Goal: Task Accomplishment & Management: Use online tool/utility

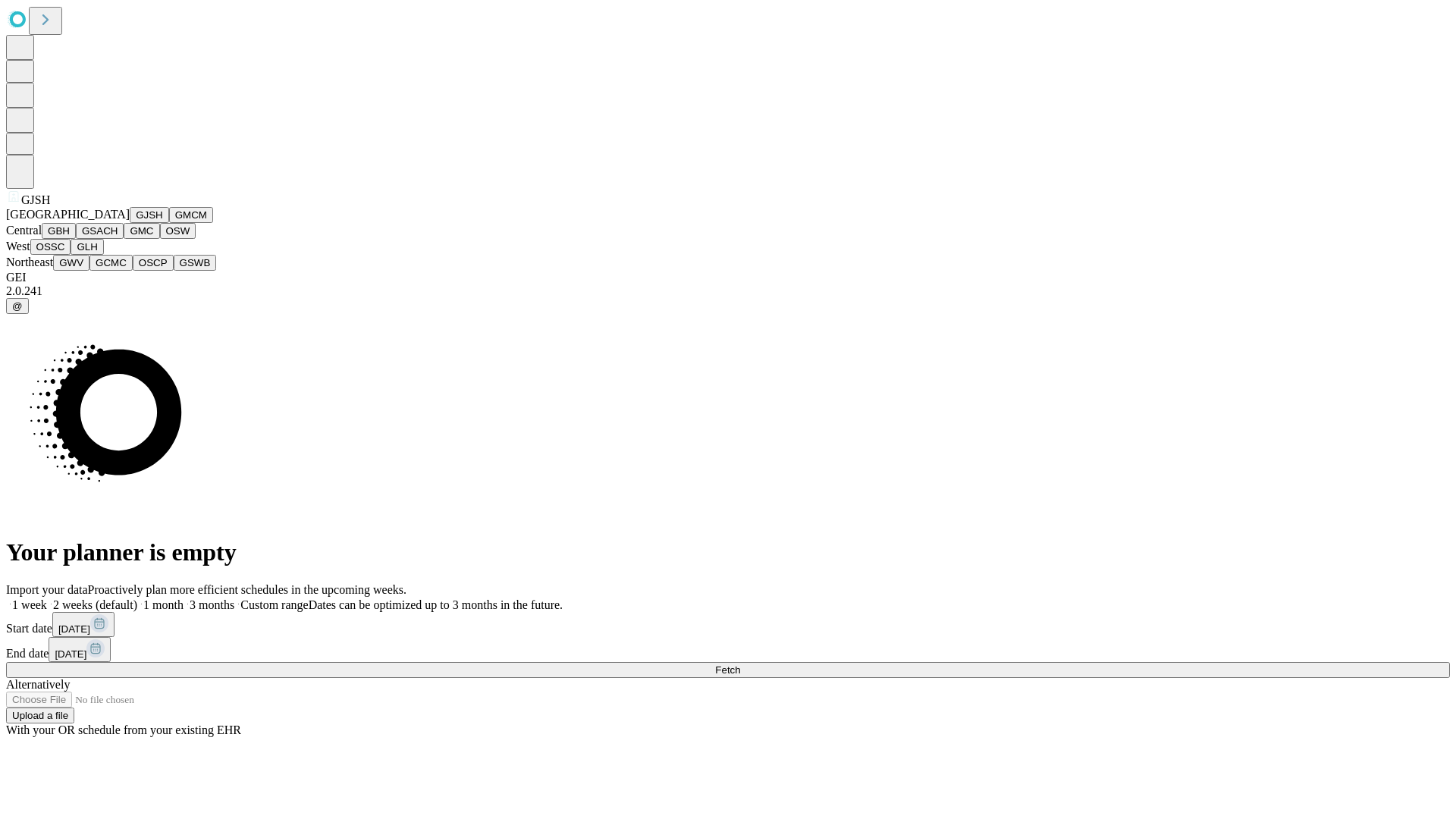
click at [129, 223] on button "GJSH" at bounding box center [149, 215] width 39 height 16
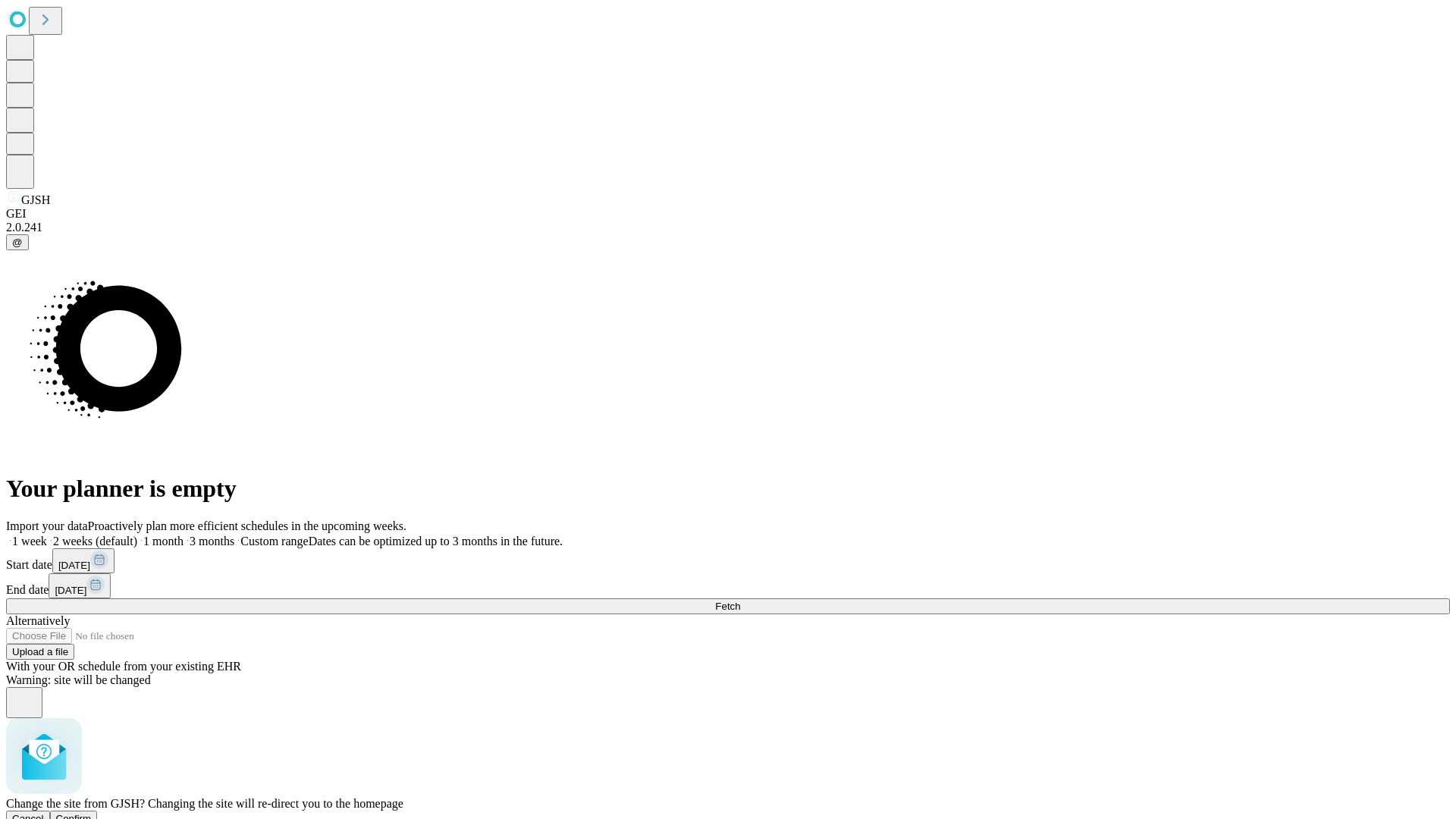
click at [91, 813] on span "Confirm" at bounding box center [73, 818] width 35 height 11
click at [47, 534] on label "1 week" at bounding box center [27, 541] width 41 height 13
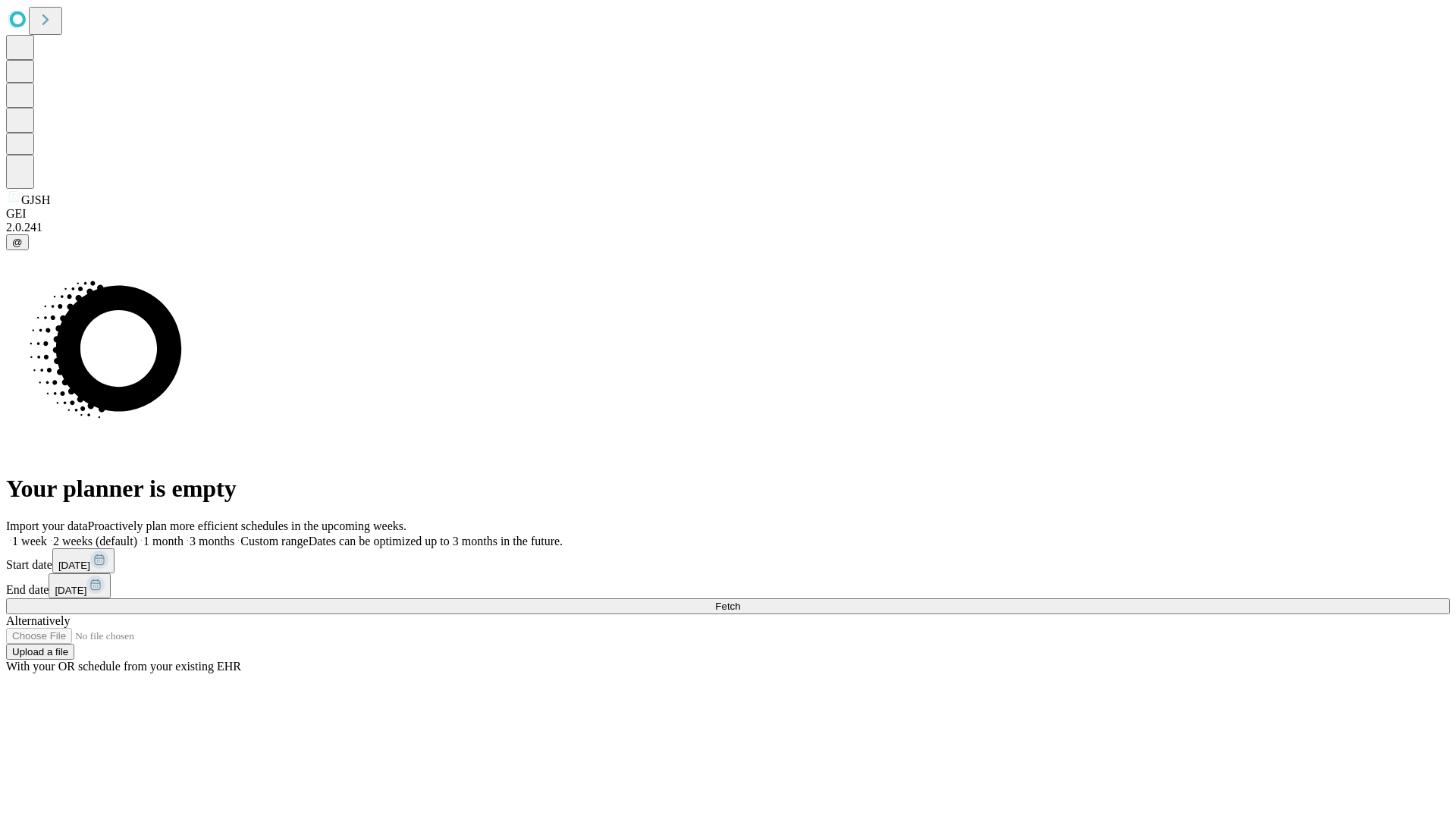
click at [740, 601] on span "Fetch" at bounding box center [728, 606] width 25 height 11
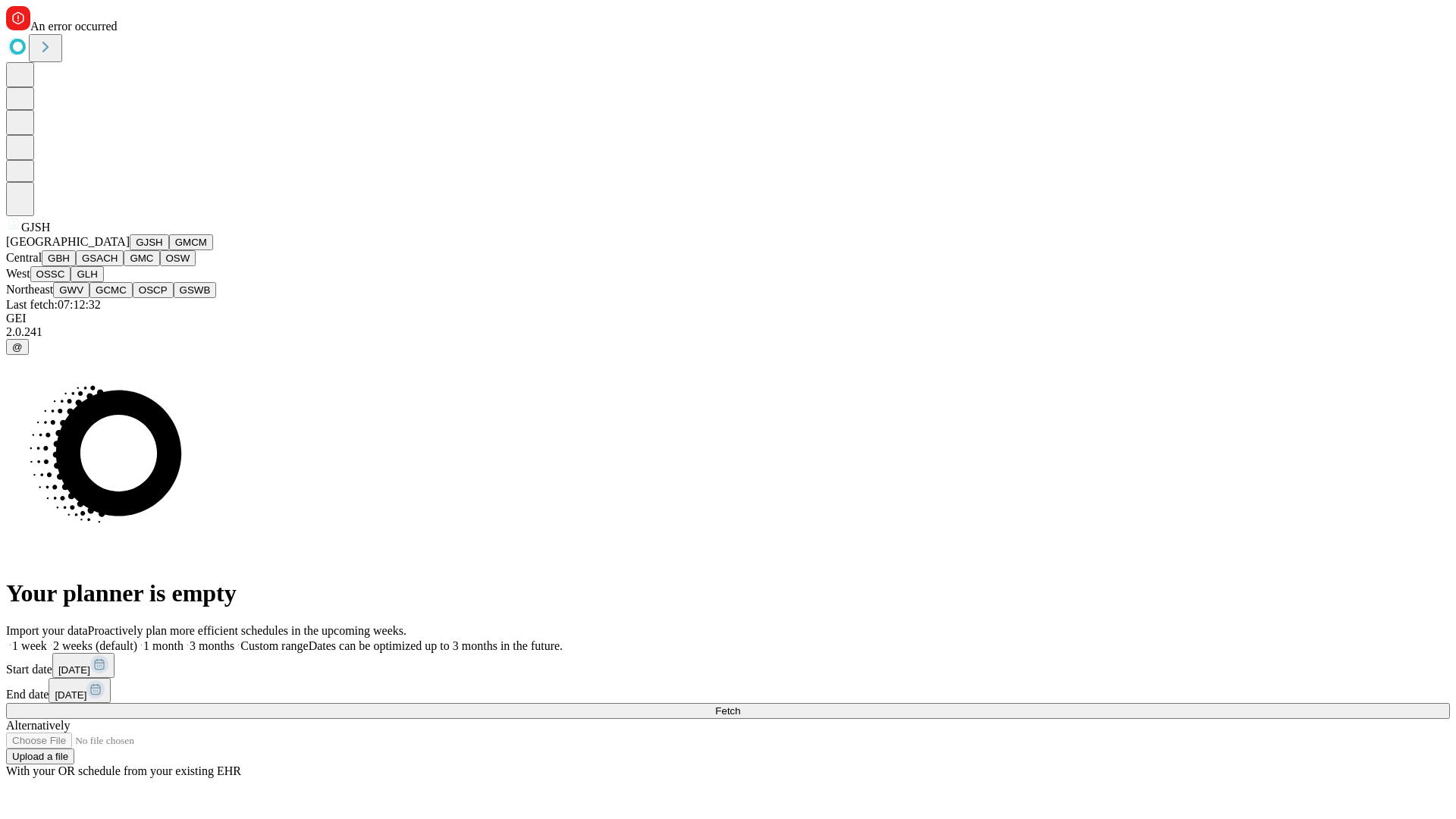
click at [169, 250] on button "GMCM" at bounding box center [191, 242] width 44 height 16
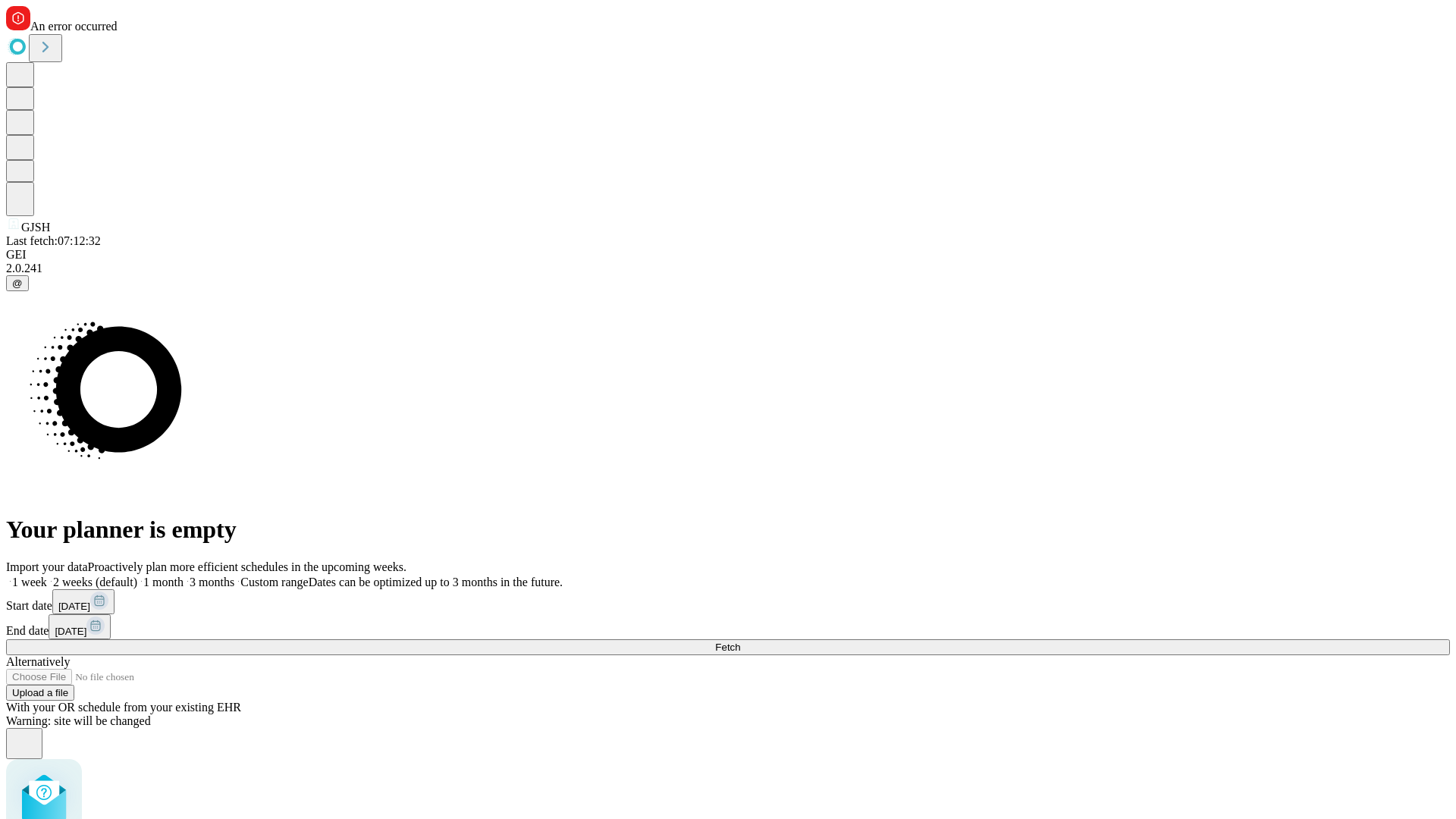
click at [47, 575] on label "1 week" at bounding box center [27, 582] width 41 height 13
click at [740, 642] on span "Fetch" at bounding box center [728, 647] width 25 height 11
click at [47, 575] on label "1 week" at bounding box center [27, 582] width 41 height 13
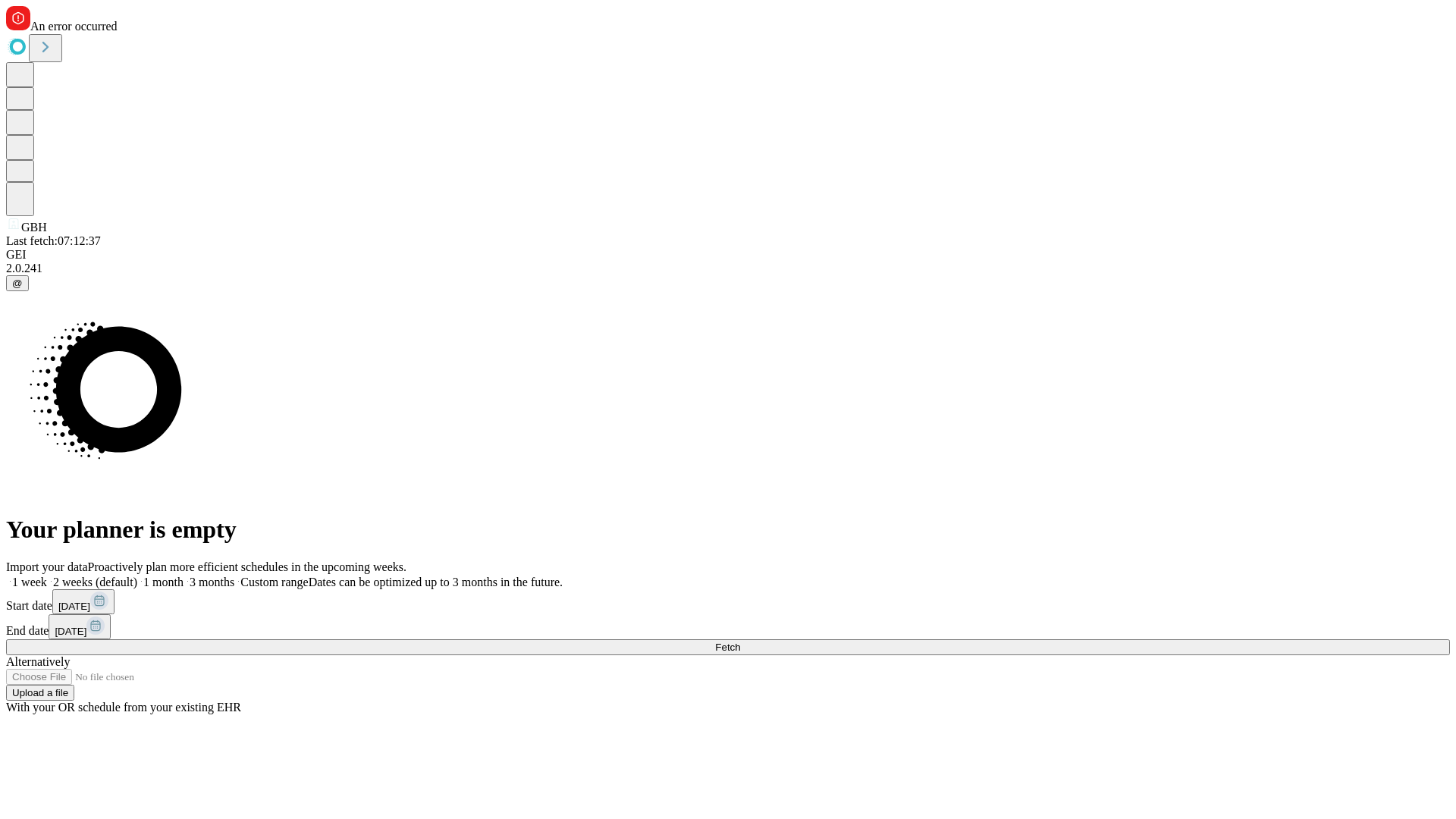
click at [740, 642] on span "Fetch" at bounding box center [728, 647] width 25 height 11
click at [47, 575] on label "1 week" at bounding box center [27, 582] width 41 height 13
click at [740, 642] on span "Fetch" at bounding box center [728, 647] width 25 height 11
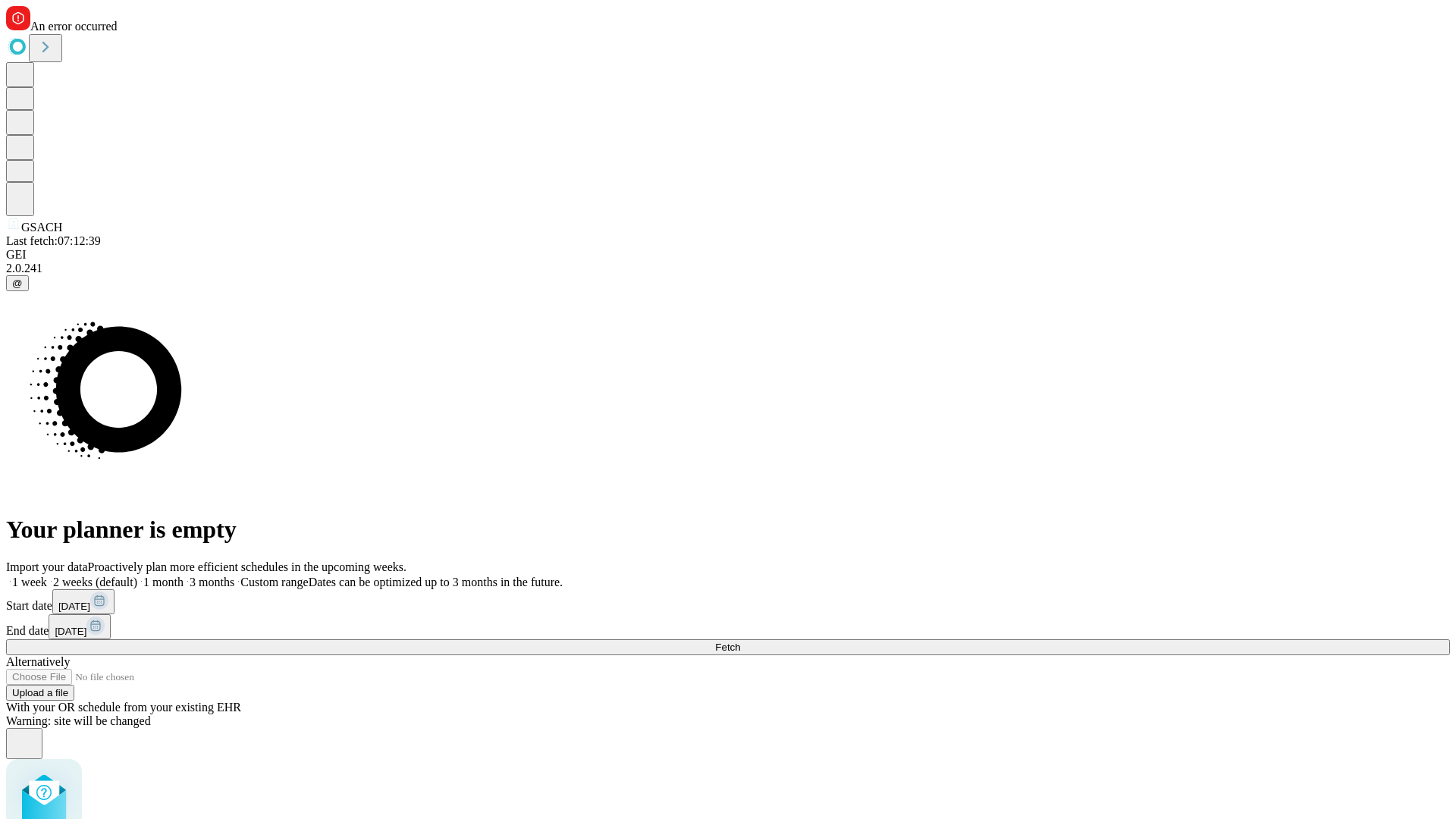
click at [47, 575] on label "1 week" at bounding box center [27, 582] width 41 height 13
click at [740, 642] on span "Fetch" at bounding box center [728, 647] width 25 height 11
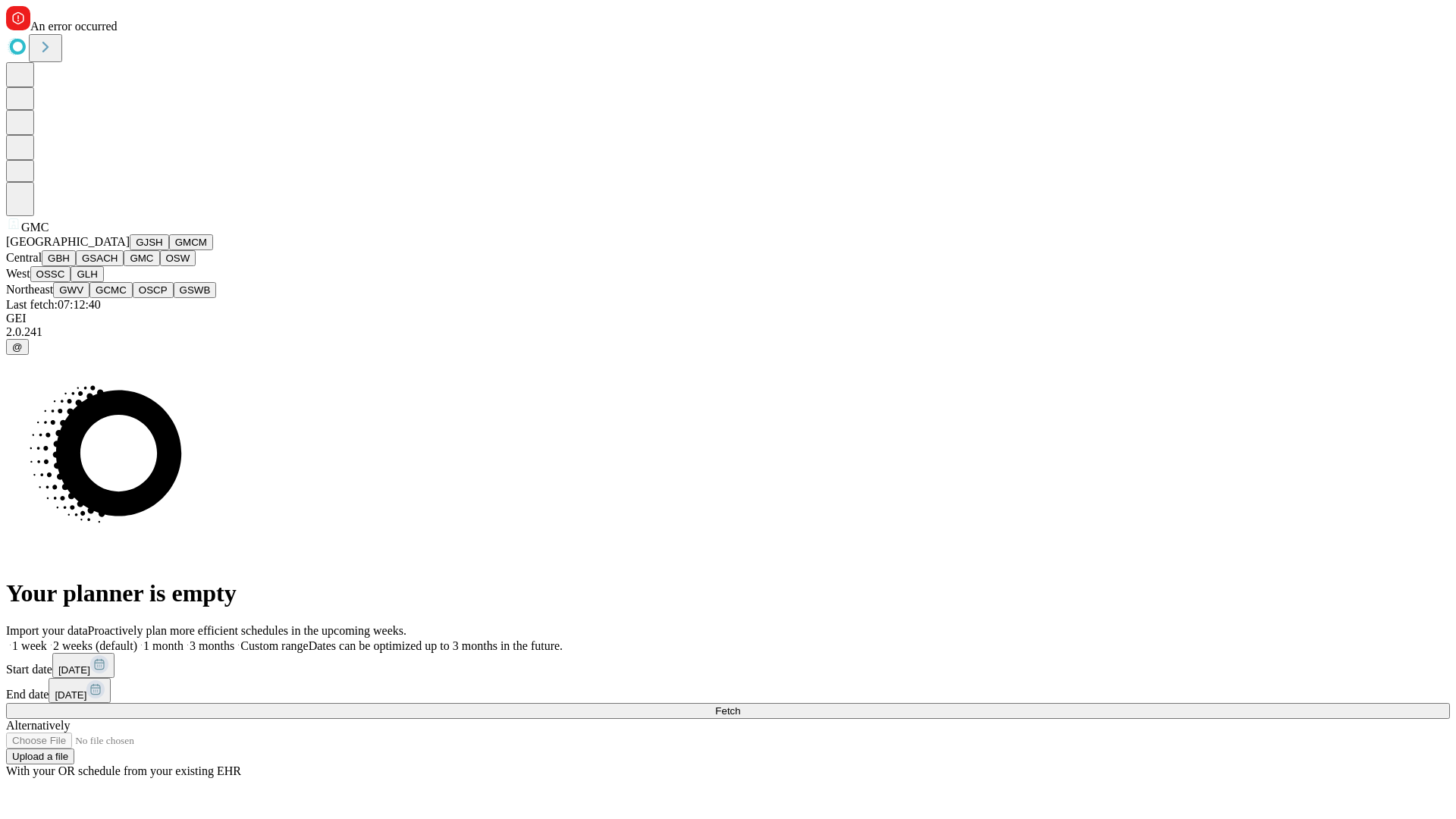
click at [160, 266] on button "OSW" at bounding box center [178, 258] width 36 height 16
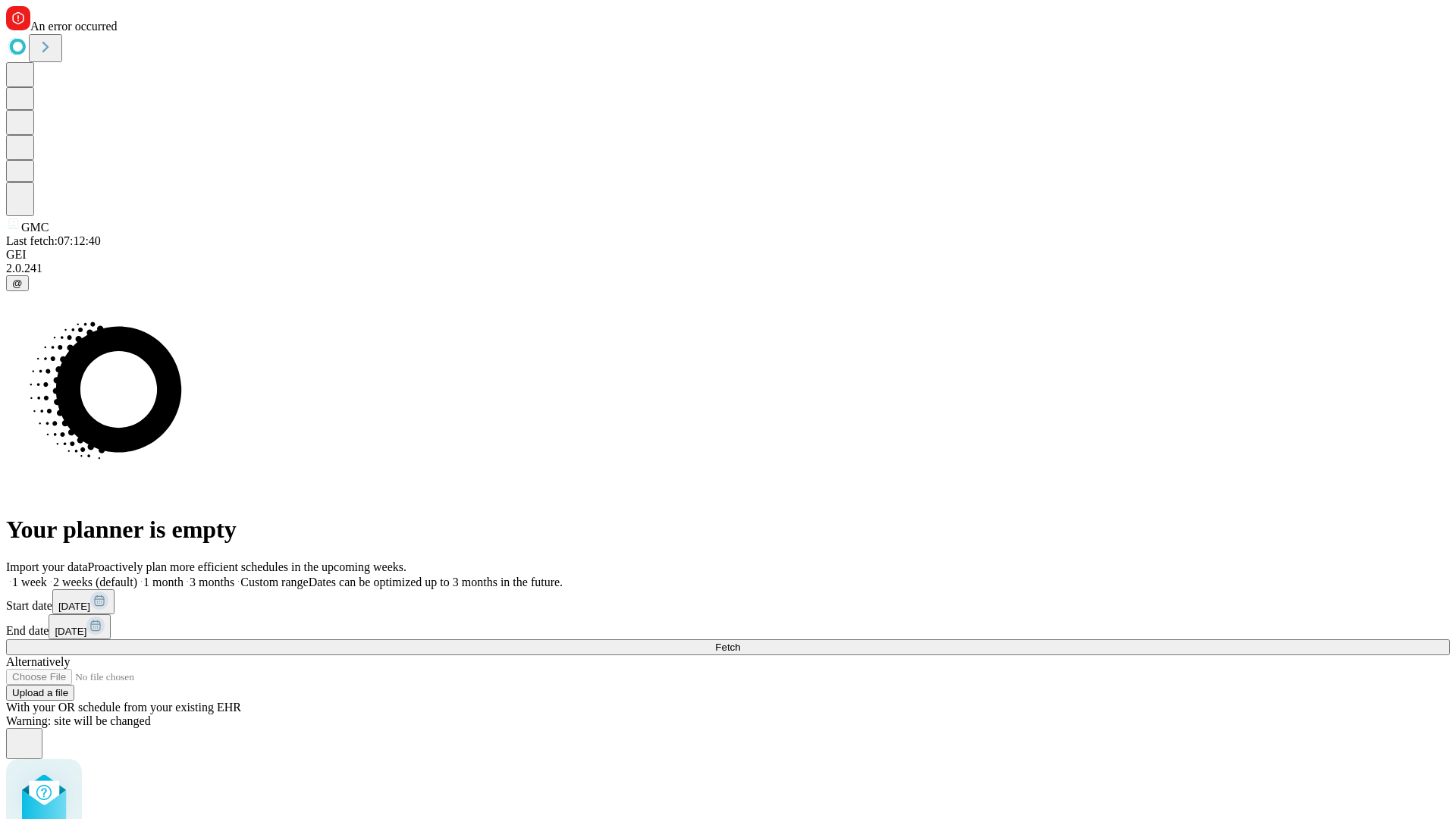
click at [47, 575] on label "1 week" at bounding box center [27, 582] width 41 height 13
click at [740, 642] on span "Fetch" at bounding box center [728, 647] width 25 height 11
click at [47, 575] on label "1 week" at bounding box center [27, 582] width 41 height 13
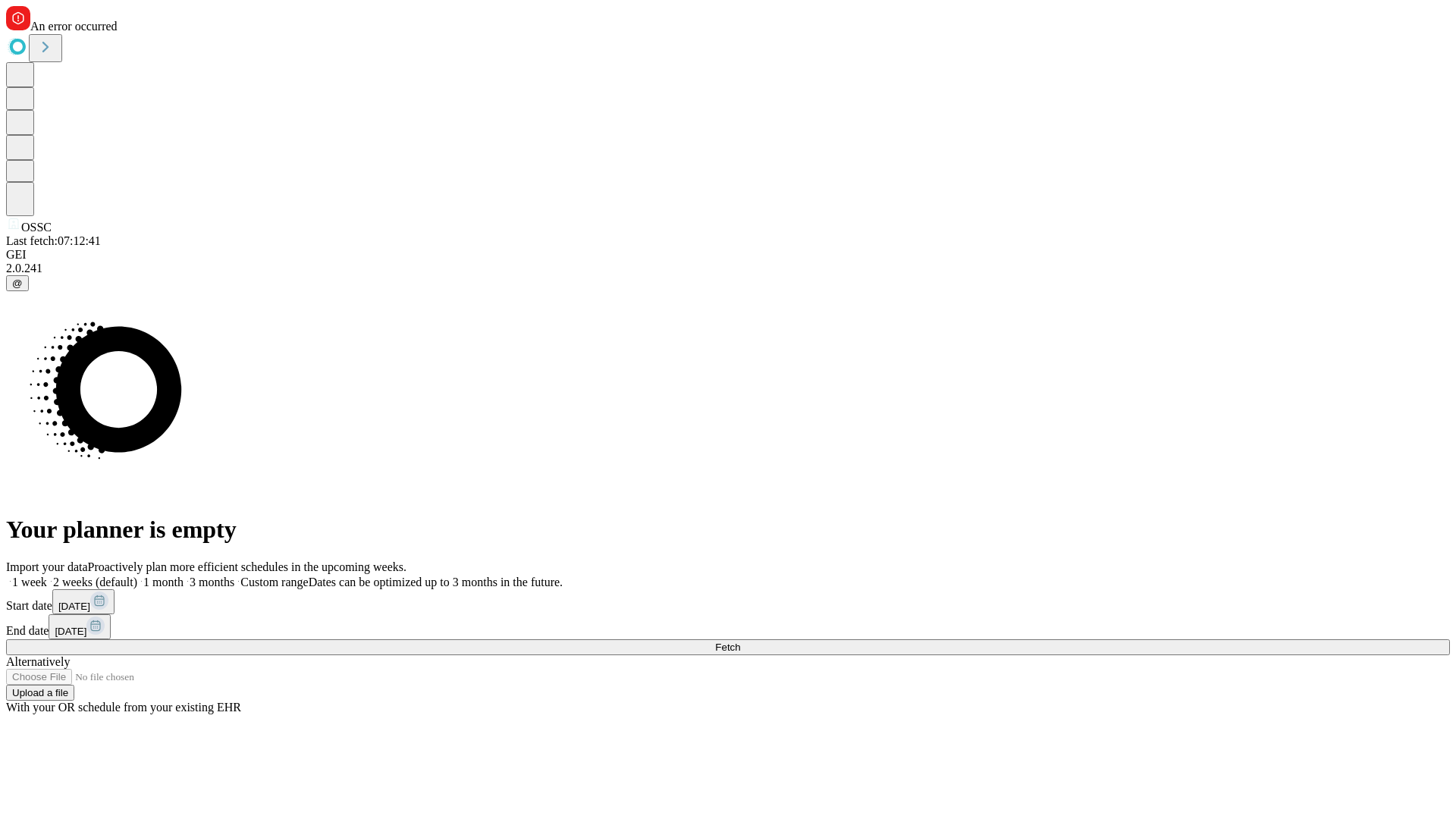
click at [740, 642] on span "Fetch" at bounding box center [728, 647] width 25 height 11
click at [47, 575] on label "1 week" at bounding box center [27, 582] width 41 height 13
click at [740, 642] on span "Fetch" at bounding box center [728, 647] width 25 height 11
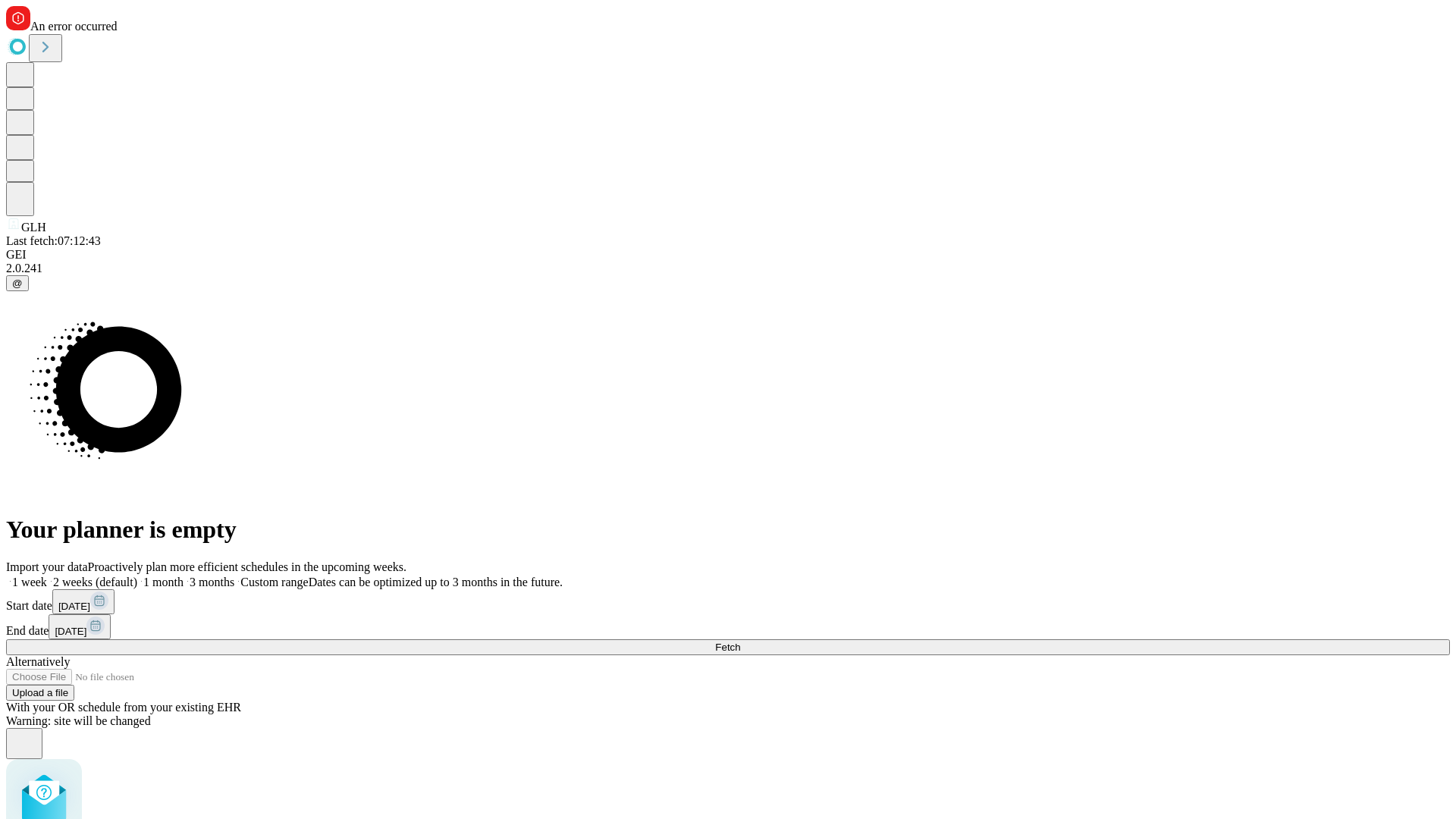
click at [47, 575] on label "1 week" at bounding box center [27, 582] width 41 height 13
click at [740, 642] on span "Fetch" at bounding box center [728, 647] width 25 height 11
click at [47, 575] on label "1 week" at bounding box center [27, 582] width 41 height 13
click at [740, 642] on span "Fetch" at bounding box center [728, 647] width 25 height 11
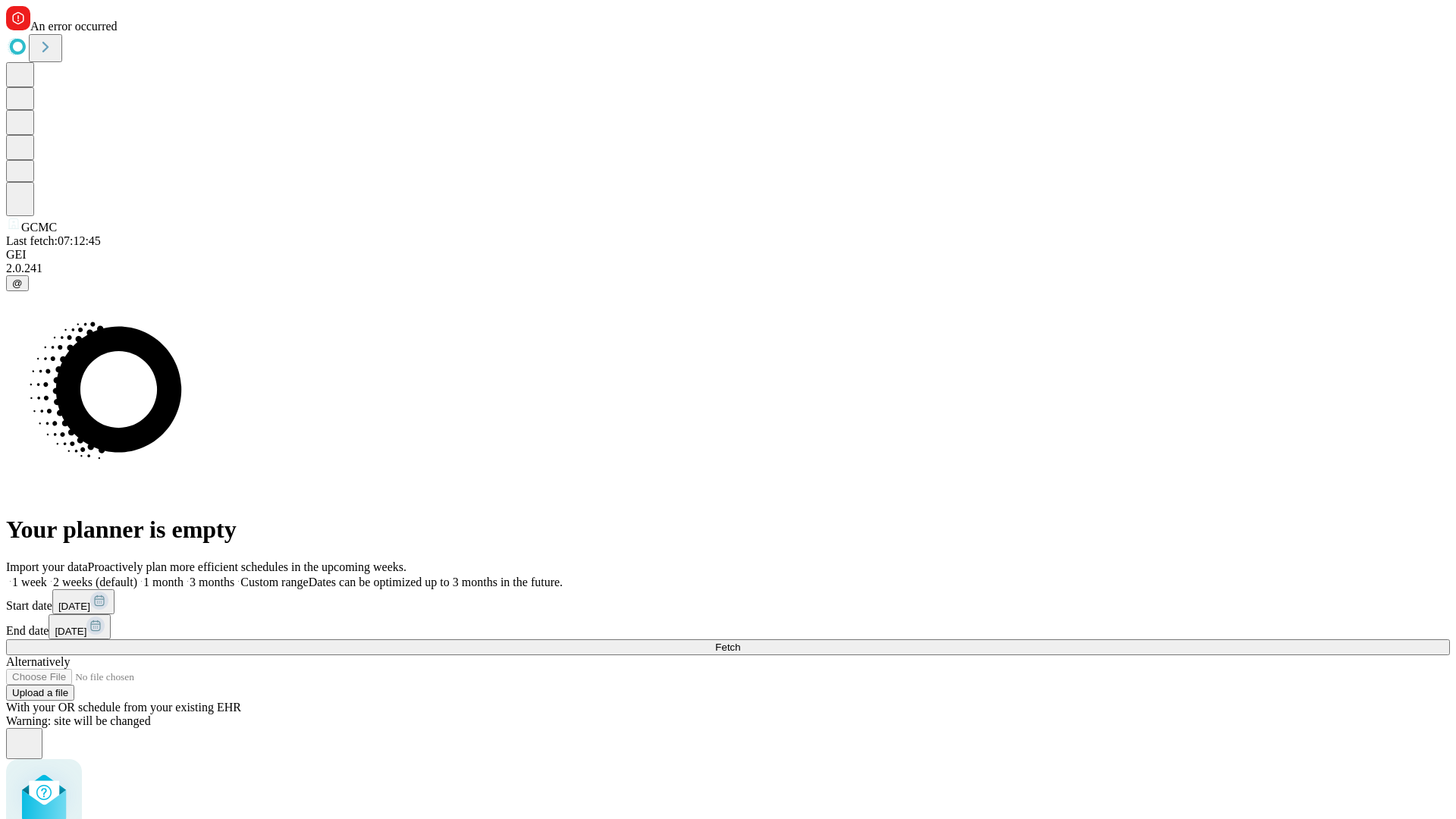
click at [47, 575] on label "1 week" at bounding box center [27, 582] width 41 height 13
click at [740, 642] on span "Fetch" at bounding box center [728, 647] width 25 height 11
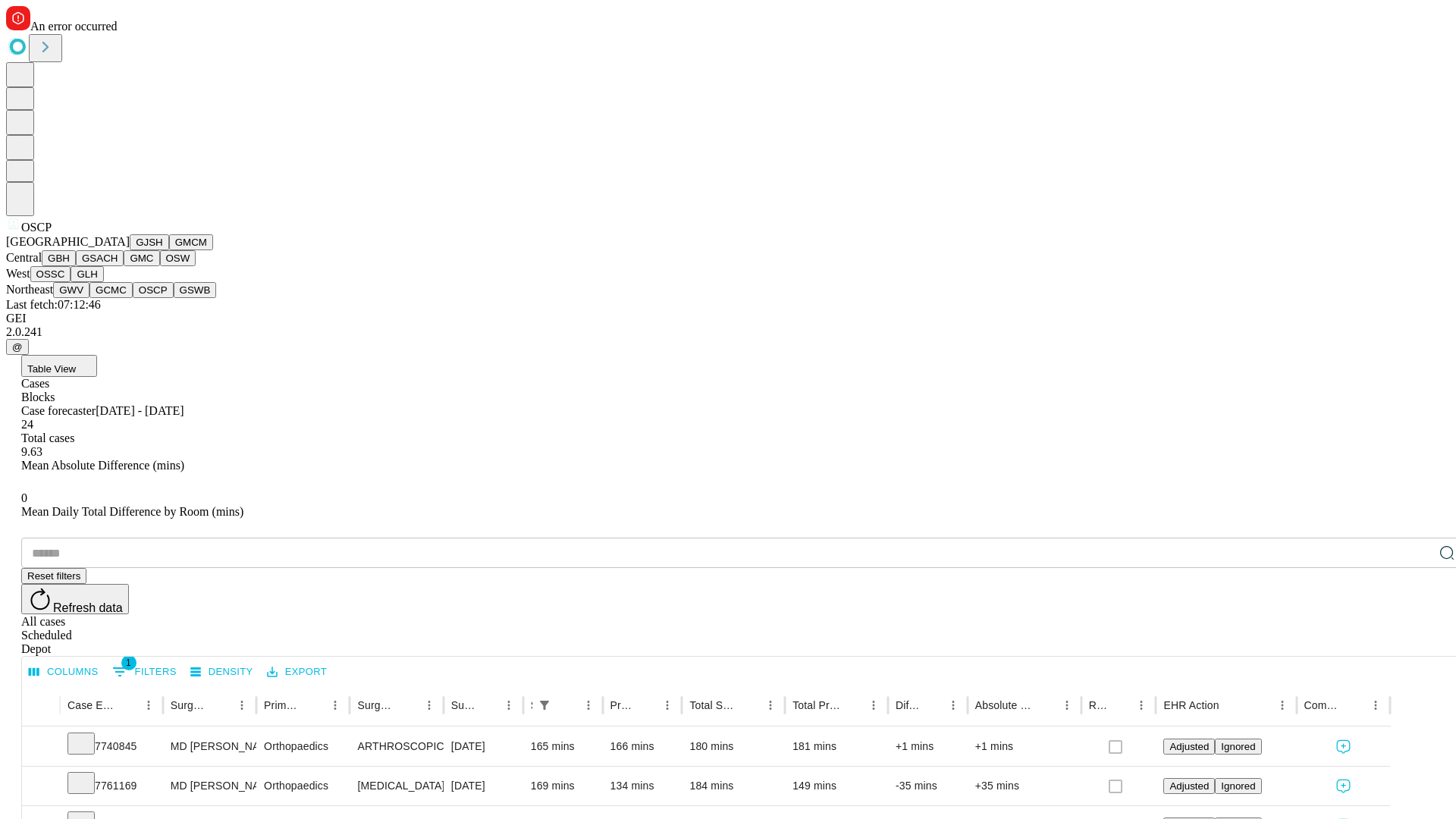
click at [173, 298] on button "GSWB" at bounding box center [195, 290] width 43 height 16
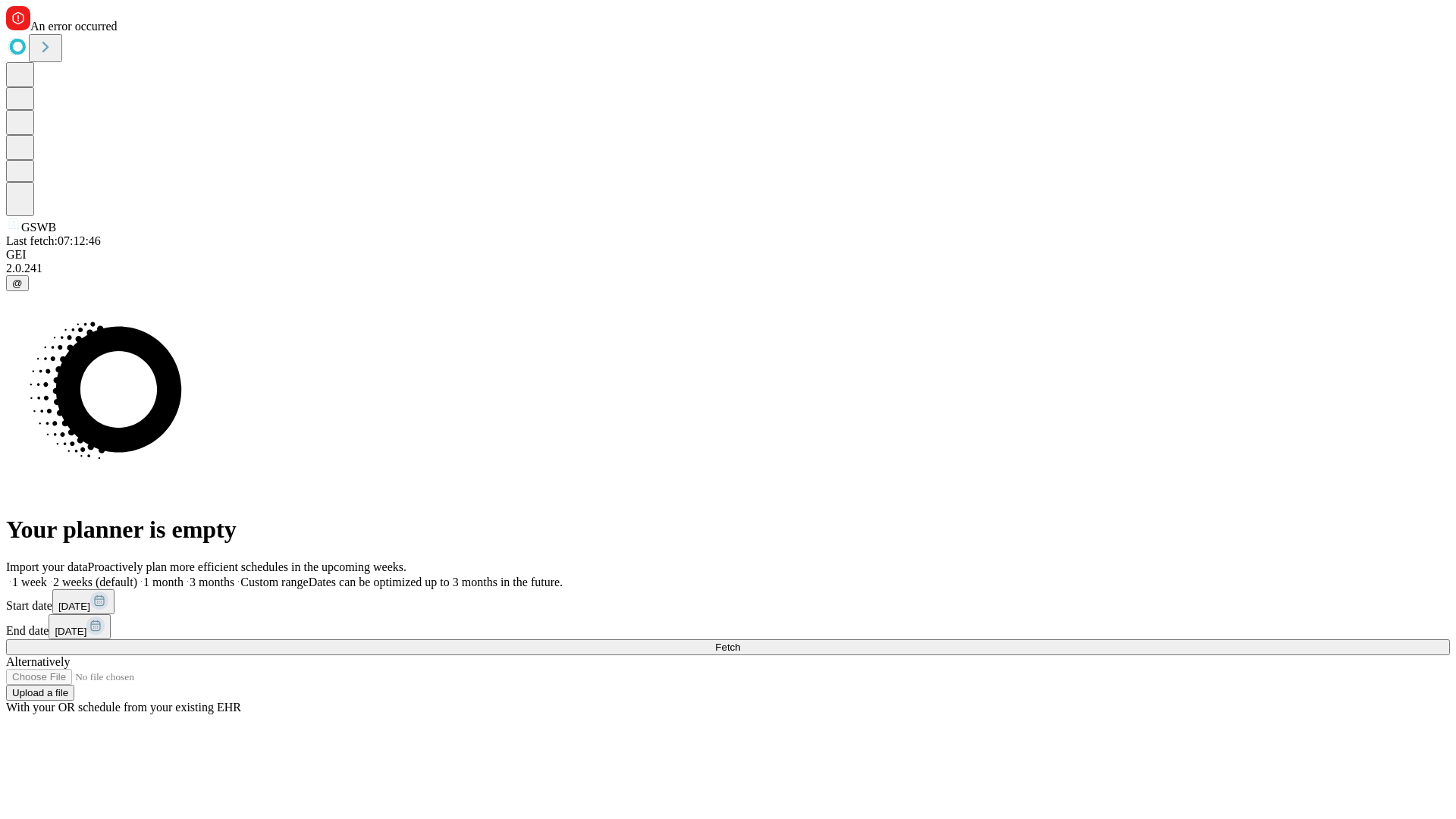
click at [740, 642] on span "Fetch" at bounding box center [728, 647] width 25 height 11
